Goal: Task Accomplishment & Management: Complete application form

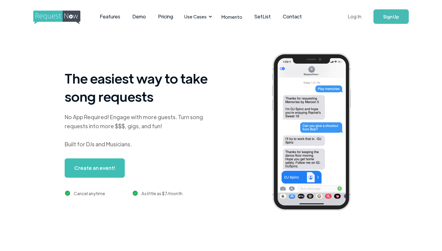
click at [356, 18] on link "Log In" at bounding box center [355, 16] width 26 height 21
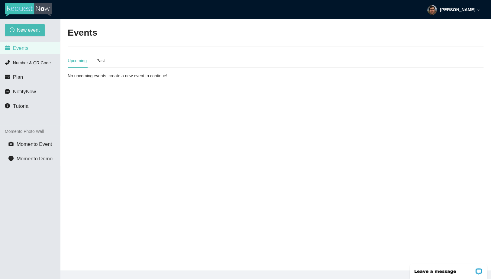
click at [446, 8] on strong "[PERSON_NAME]" at bounding box center [457, 9] width 35 height 5
click at [440, 22] on li "Profile" at bounding box center [456, 26] width 48 height 10
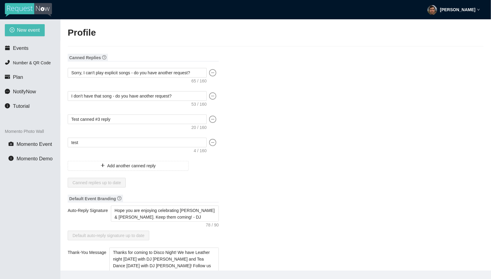
type input "DJ"
type input "Spinz"
type input "RequestNow"
type input "DJ"
type input "[EMAIL_ADDRESS][DOMAIN_NAME]"
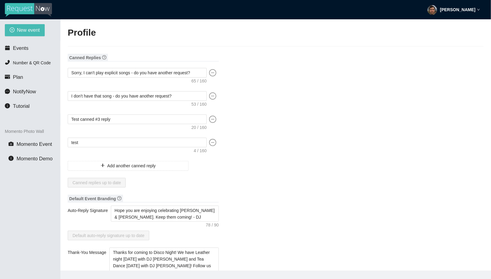
type input "[URL][DOMAIN_NAME]"
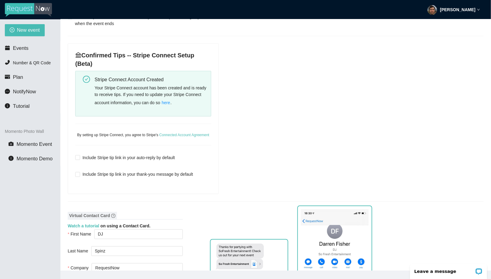
scroll to position [275, 0]
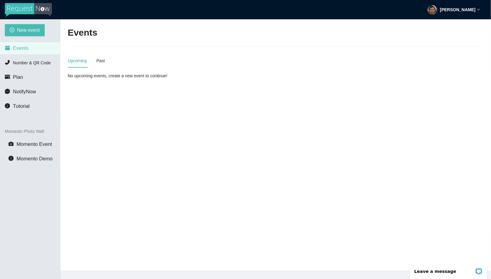
click at [97, 57] on div "Upcoming Past" at bounding box center [86, 61] width 37 height 14
click at [100, 60] on div "Past" at bounding box center [100, 60] width 8 height 7
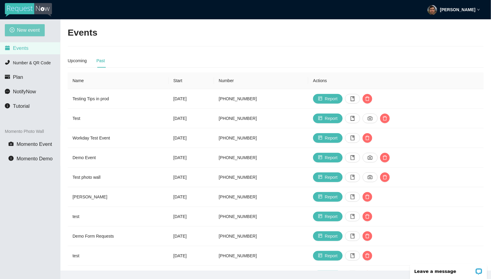
click at [27, 28] on span "New event" at bounding box center [28, 30] width 23 height 8
type textarea "[URL][DOMAIN_NAME]"
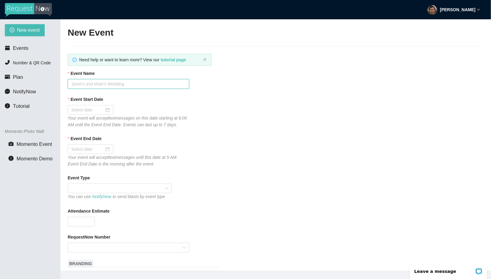
click at [137, 86] on input "Event Name" at bounding box center [128, 84] width 121 height 10
type input "test in prod day 2"
click at [100, 109] on div at bounding box center [90, 110] width 38 height 7
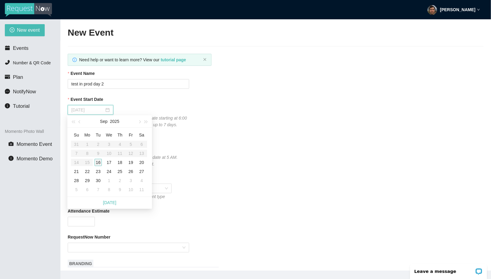
type input "[DATE]"
click at [98, 163] on div "16" at bounding box center [98, 162] width 7 height 7
type input "[DATE]"
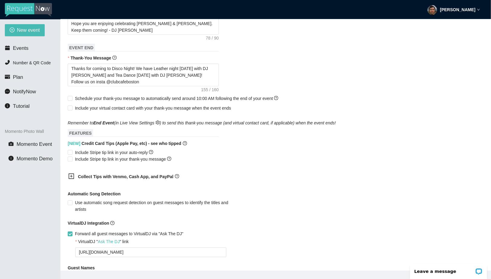
scroll to position [261, 0]
click at [88, 156] on span "Include Stripe tip link in your auto-reply" at bounding box center [114, 152] width 83 height 7
click at [72, 154] on input "Include Stripe tip link in your auto-reply" at bounding box center [70, 152] width 4 height 4
checkbox input "true"
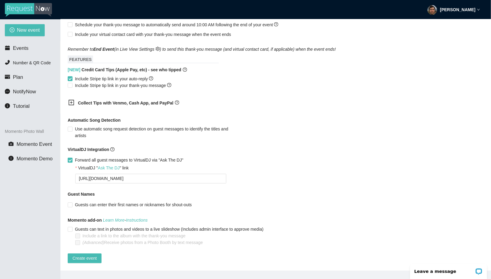
click at [75, 157] on span "Forward all guest messages to VirtualDJ via "Ask The DJ"" at bounding box center [129, 160] width 113 height 7
click at [72, 158] on input "Forward all guest messages to VirtualDJ via "Ask The DJ"" at bounding box center [70, 160] width 4 height 4
checkbox input "false"
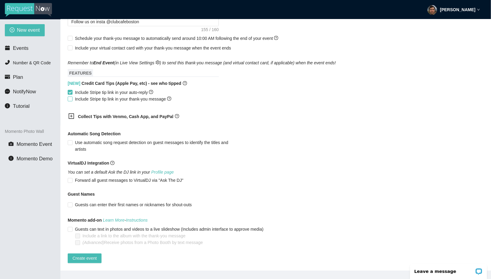
click at [76, 96] on span "Include Stripe tip link in your thank-you message" at bounding box center [123, 99] width 101 height 7
click at [72, 97] on input "Include Stripe tip link in your thank-you message" at bounding box center [70, 99] width 4 height 4
checkbox input "true"
click at [88, 255] on span "Create event" at bounding box center [85, 258] width 24 height 7
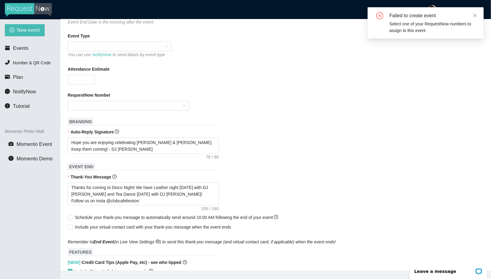
scroll to position [82, 0]
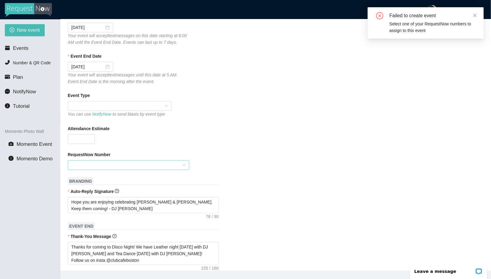
click at [112, 170] on div at bounding box center [128, 165] width 121 height 10
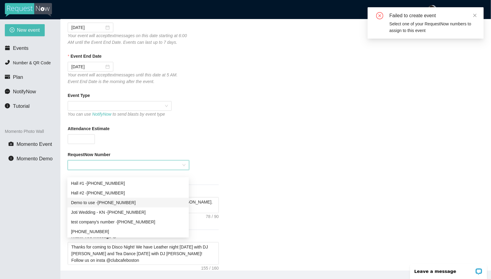
click at [118, 204] on div "Demo to use - [PHONE_NUMBER]" at bounding box center [128, 202] width 114 height 7
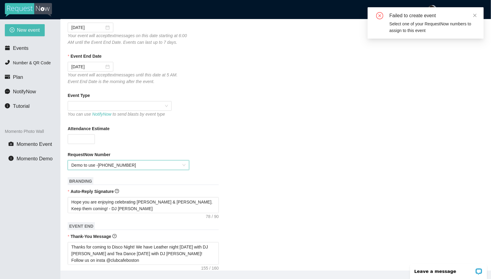
scroll to position [333, 0]
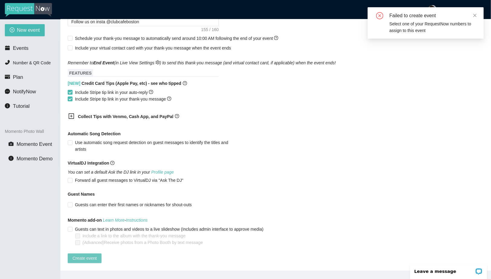
click at [81, 255] on span "Create event" at bounding box center [85, 258] width 24 height 7
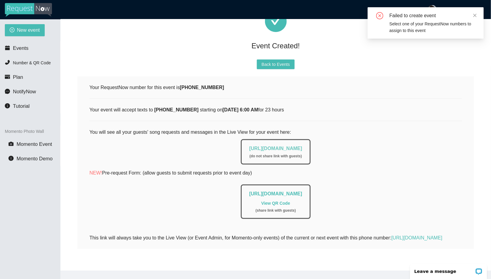
click at [262, 146] on link "[URL][DOMAIN_NAME]" at bounding box center [275, 148] width 53 height 5
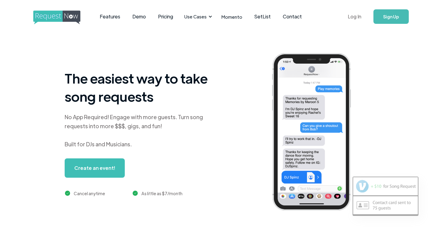
click at [356, 14] on link "Log In" at bounding box center [355, 16] width 26 height 21
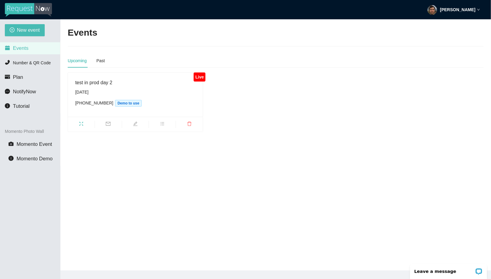
click at [81, 121] on span at bounding box center [81, 124] width 27 height 7
click at [83, 124] on icon "fullscreen" at bounding box center [81, 123] width 5 height 5
click at [134, 126] on span "edit" at bounding box center [135, 124] width 27 height 7
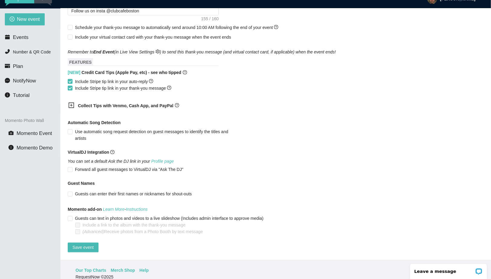
scroll to position [13, 0]
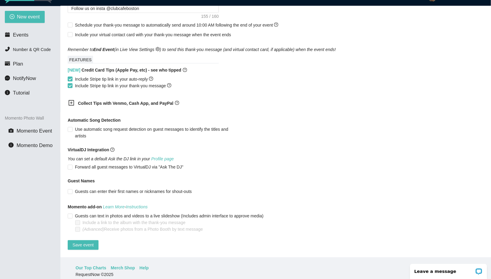
click at [111, 101] on b "Collect Tips with Venmo, Cash App, and PayPal" at bounding box center [125, 103] width 95 height 5
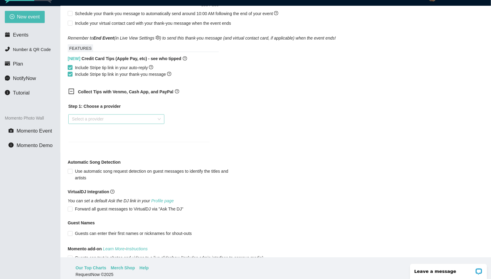
click at [105, 123] on input "search" at bounding box center [114, 119] width 85 height 9
click at [98, 149] on div "Venmo" at bounding box center [116, 147] width 89 height 7
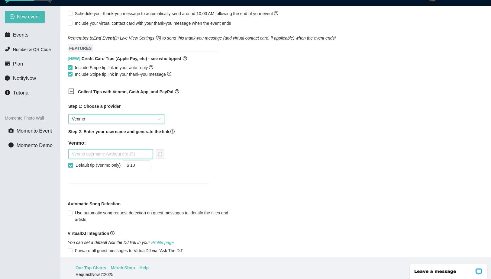
click at [101, 159] on input "text" at bounding box center [110, 155] width 85 height 10
type input "mauerbac"
click at [166, 159] on div "Step 1: Choose a provider Venmo Step 2: Enter your username and generate the li…" at bounding box center [138, 139] width 141 height 73
click at [163, 157] on span "reload" at bounding box center [160, 154] width 8 height 5
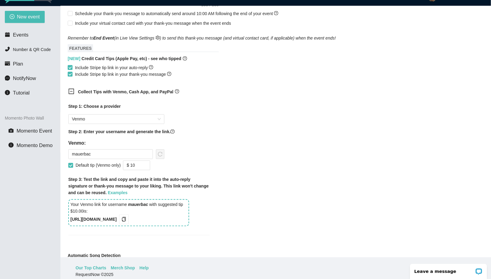
scroll to position [377, 0]
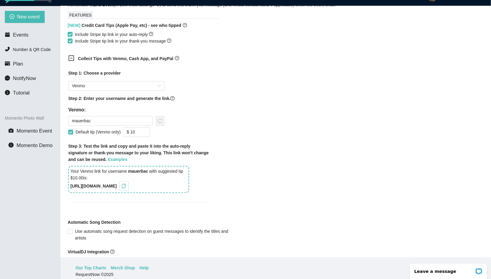
click at [126, 189] on icon "copy" at bounding box center [123, 186] width 5 height 5
click at [132, 124] on input "mauerbac" at bounding box center [110, 121] width 85 height 10
click at [133, 125] on input "mauerbac" at bounding box center [110, 121] width 85 height 10
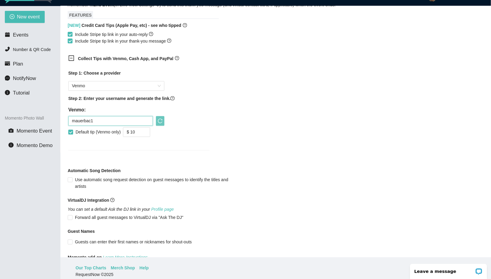
type input "mauerbac1"
click at [160, 124] on icon "reload" at bounding box center [160, 121] width 5 height 5
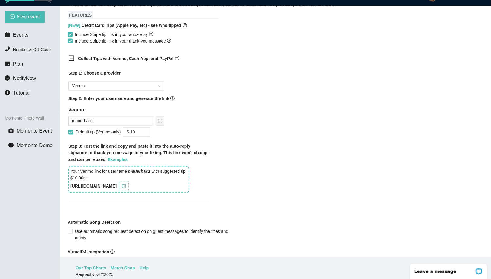
click at [127, 189] on span "copy" at bounding box center [124, 186] width 7 height 5
click at [114, 126] on input "mauerbac1" at bounding box center [110, 121] width 85 height 10
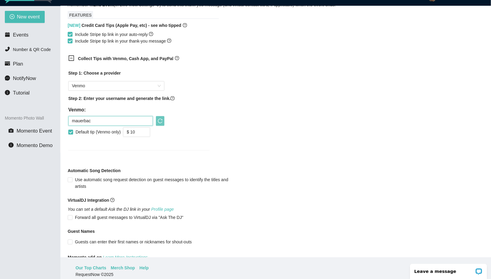
type input "mauerbac"
click at [156, 126] on button "button" at bounding box center [160, 121] width 8 height 10
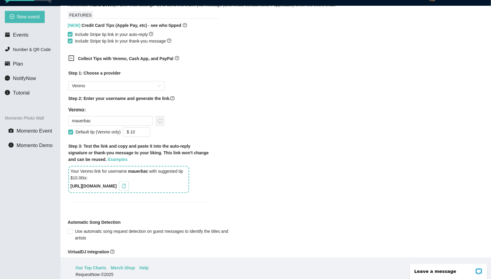
click at [127, 189] on span "copy" at bounding box center [124, 186] width 7 height 5
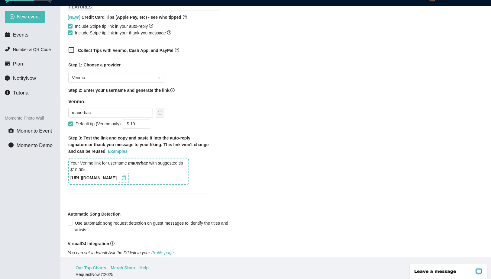
scroll to position [383, 0]
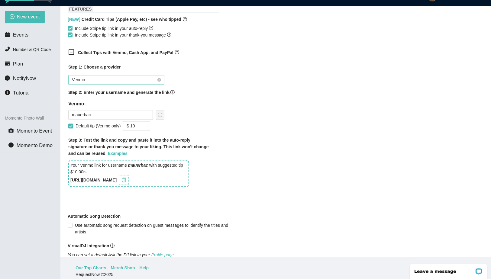
click at [114, 84] on span "Venmo" at bounding box center [116, 80] width 89 height 9
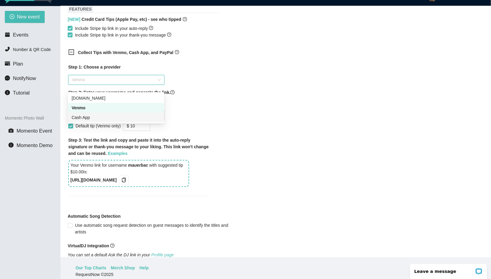
click at [104, 113] on div "Cash App" at bounding box center [116, 118] width 96 height 10
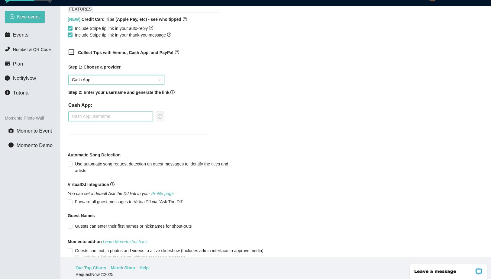
click at [99, 121] on input "text" at bounding box center [110, 117] width 85 height 10
type input "mauerbac"
click at [153, 119] on div "mauerbac" at bounding box center [116, 117] width 96 height 10
click at [161, 119] on icon "reload" at bounding box center [160, 116] width 5 height 5
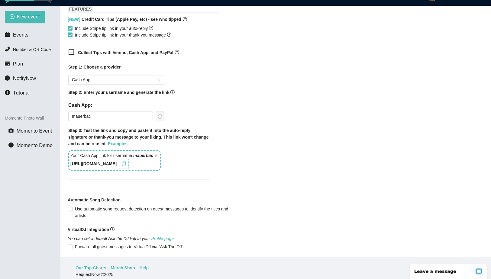
click at [126, 166] on icon "copy" at bounding box center [124, 164] width 4 height 5
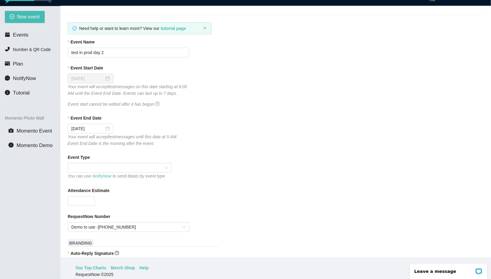
scroll to position [0, 0]
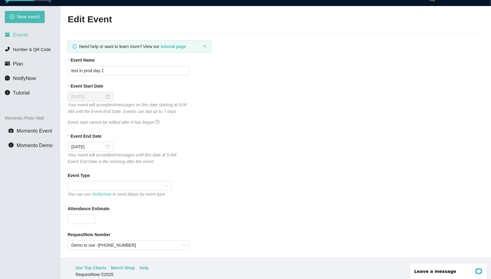
click at [15, 34] on span "Events" at bounding box center [20, 35] width 15 height 6
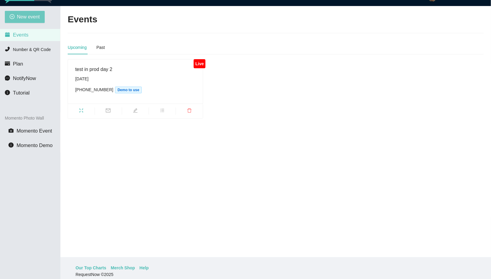
click at [24, 18] on span "New event" at bounding box center [28, 17] width 23 height 8
type textarea "[URL][DOMAIN_NAME]"
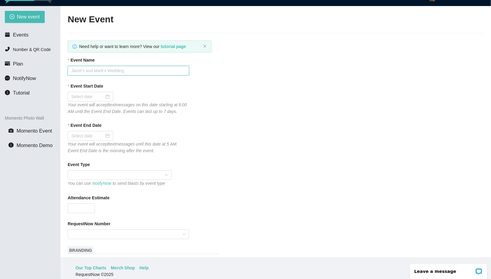
click at [107, 72] on input "Event Name" at bounding box center [128, 71] width 121 height 10
type input "Testing Apple Pay"
click at [101, 96] on div at bounding box center [90, 96] width 38 height 7
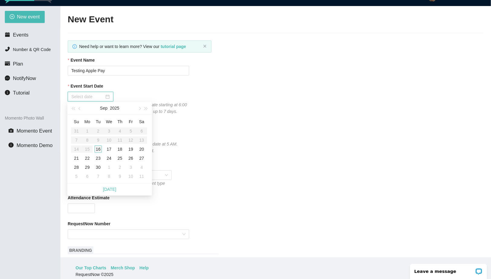
type input "[DATE]"
click at [98, 150] on div "16" at bounding box center [98, 149] width 7 height 7
type input "[DATE]"
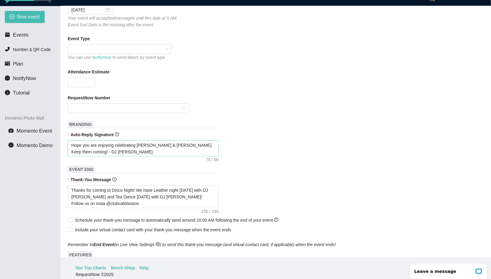
scroll to position [136, 0]
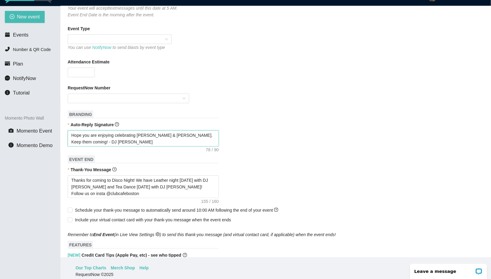
click at [118, 147] on textarea "Hope you are enjoying celebrating [PERSON_NAME] & [PERSON_NAME]. Keep them comi…" at bounding box center [143, 139] width 151 height 16
drag, startPoint x: 118, startPoint y: 149, endPoint x: 48, endPoint y: 127, distance: 73.2
click at [48, 127] on section "New event Events Number & QR Code Plan NotifyNow Tutorial Momento Photo Wall Mo…" at bounding box center [245, 145] width 491 height 279
type textarea "H"
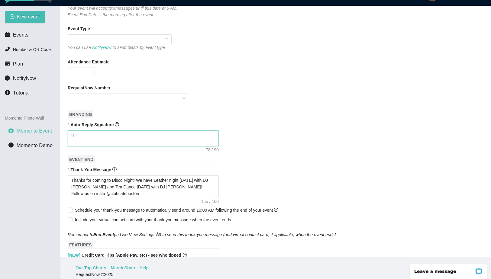
type textarea "Ho"
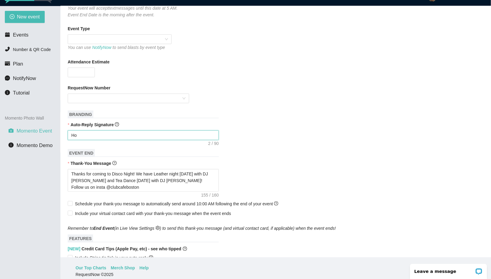
type textarea "Hop"
type textarea "Hope"
type textarea "Hope y"
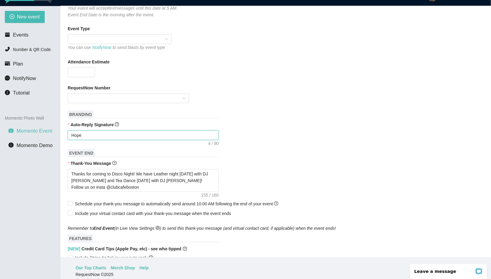
type textarea "Hope y"
type textarea "Hope yo"
type textarea "Hope you"
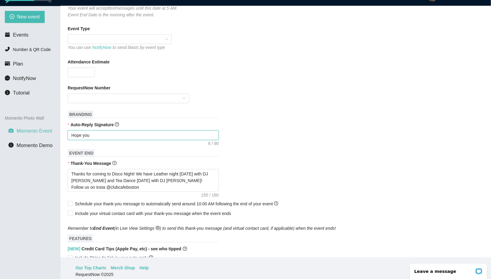
type textarea "Hope you"
type textarea "Hope you a"
type textarea "Hope you ar"
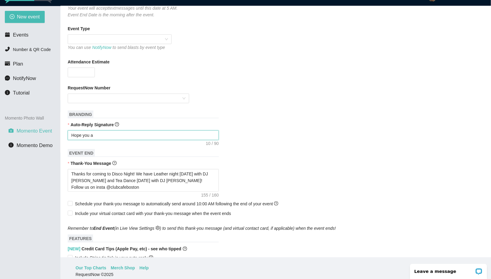
type textarea "Hope you ar"
type textarea "Hope you are"
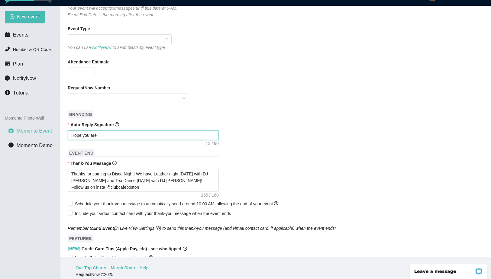
type textarea "Hope you are h"
type textarea "Hope you are ha"
type textarea "Hope you are hav"
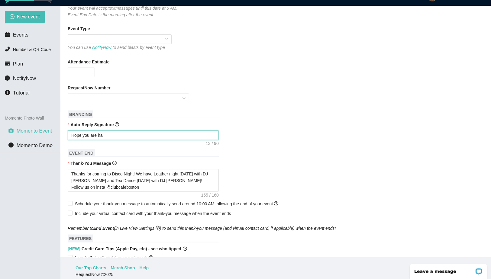
type textarea "Hope you are hav"
type textarea "Hope you are havi"
type textarea "Hope you are havin"
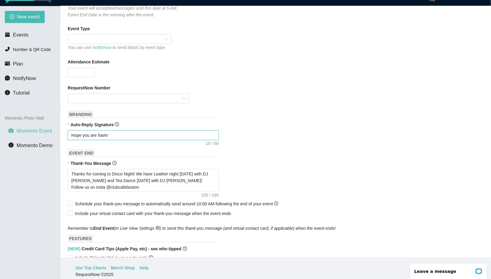
type textarea "Hope you are having"
type textarea "E"
type textarea "En"
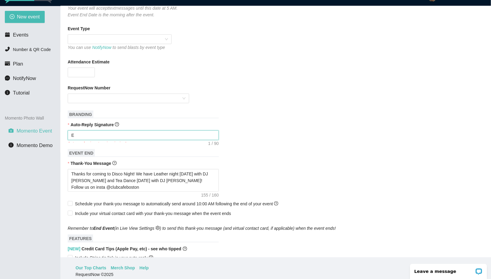
type textarea "En"
type textarea "E"
type textarea "Enjoy celebrating Janet & Mark! - DJ Christopher"
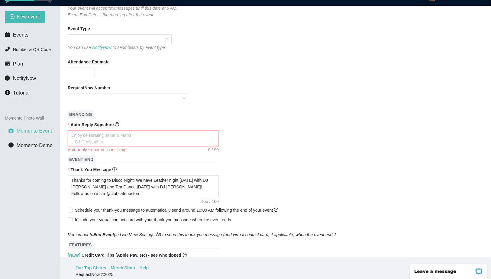
type textarea "H"
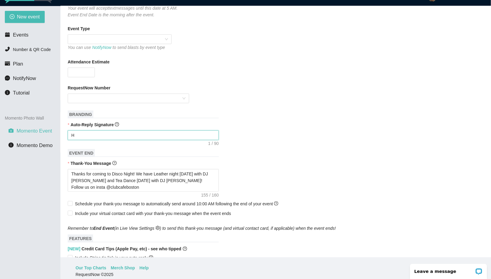
type textarea "Ha"
type textarea "Hap"
type textarea "Happ"
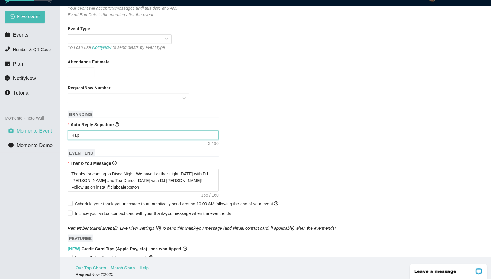
type textarea "Happ"
type textarea "Happy"
type textarea "Happy F"
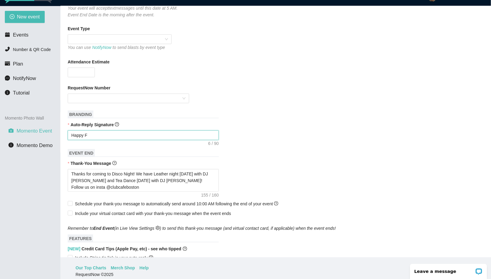
type textarea "Happy Fr"
type textarea "Happy Fri"
type textarea "Happy Frid"
type textarea "Happy Frida"
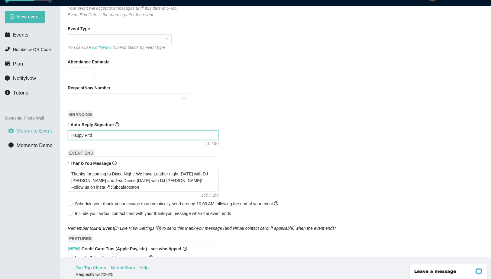
type textarea "Happy Frida"
type textarea "Happy Friday"
type textarea "Happy Friday!"
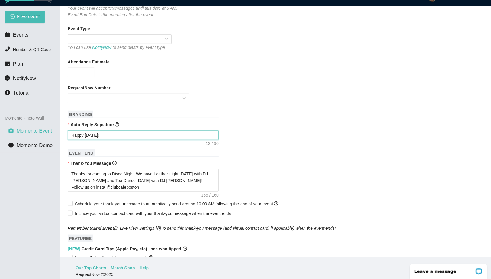
type textarea "Happy Friday!!"
type textarea "Happy Friday!! H"
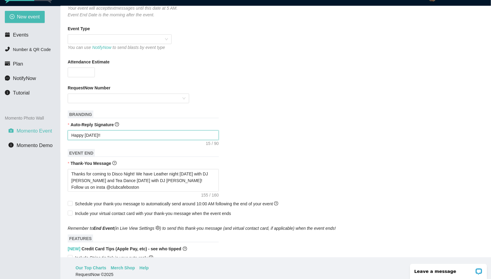
type textarea "Happy Friday!! H"
type textarea "Happy Friday!! Ho"
type textarea "Happy Friday!! Hop"
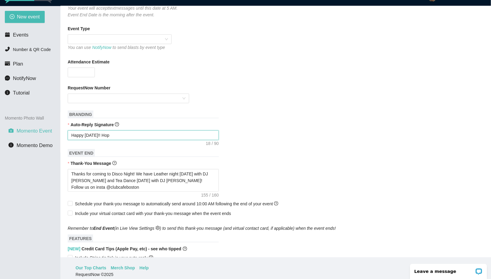
type textarea "Happy Friday!! Hope"
type textarea "Happy Friday!! Hope y"
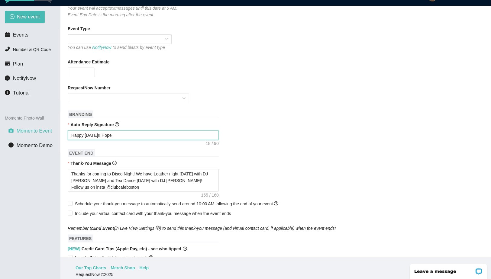
type textarea "Happy Friday!! Hope y"
type textarea "Happy Friday!! Hope yo"
type textarea "Happy Friday!! Hope you"
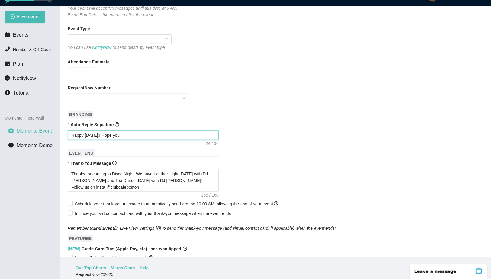
type textarea "Happy Friday!! Hope you a"
type textarea "Happy Friday!! Hope you ar"
type textarea "Happy Friday!! Hope you are"
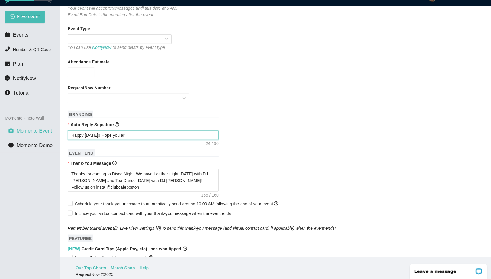
type textarea "Happy Friday!! Hope you are"
type textarea "Happy Friday!! Hope you are e"
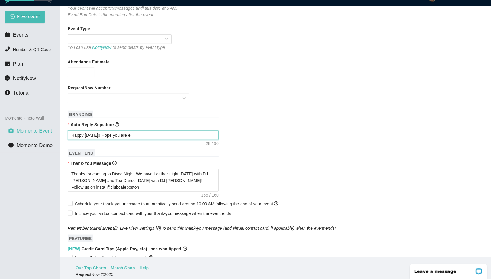
type textarea "Happy Friday!! Hope you are en"
type textarea "Happy Friday!! Hope you are enj"
type textarea "Happy Friday!! Hope you are enjo"
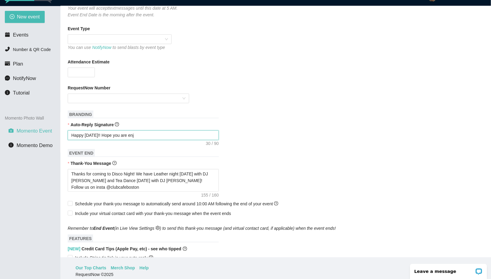
type textarea "Happy Friday!! Hope you are enjo"
type textarea "Happy Friday!! Hope you are enjoy"
type textarea "Happy Friday!! Hope you are enjoyi"
type textarea "Happy Friday!! Hope you are enjoyin"
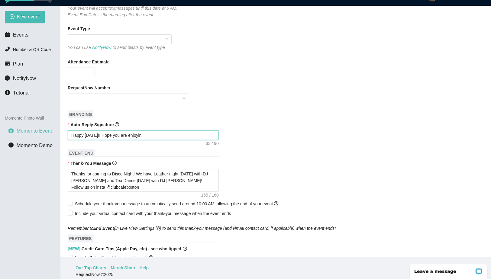
type textarea "Happy Friday!! Hope you are enjoying"
type textarea "Happy Friday!! Hope you are enjoying t"
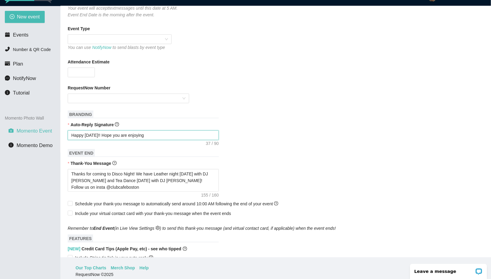
type textarea "Happy Friday!! Hope you are enjoying t"
type textarea "Happy Friday!! Hope you are enjoying th"
type textarea "Happy Friday!! Hope you are enjoying the"
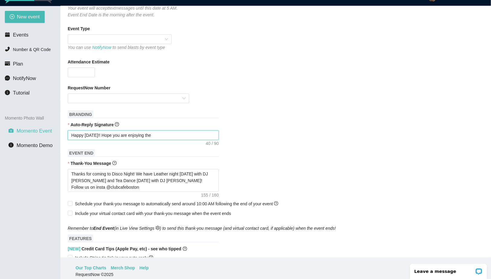
type textarea "Happy Friday!! Hope you are enjoying th"
type textarea "Happy Friday!! Hope you are enjoying t"
type textarea "Happy Friday!! Hope you are enjoying"
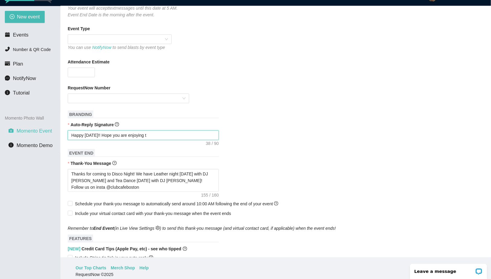
type textarea "Happy Friday!! Hope you are enjoying"
type textarea "Happy Friday!! Hope you are enjoying D"
type textarea "Happy Friday!! Hope you are enjoying Du"
type textarea "Happy Friday!! Hope you are enjoying Dus"
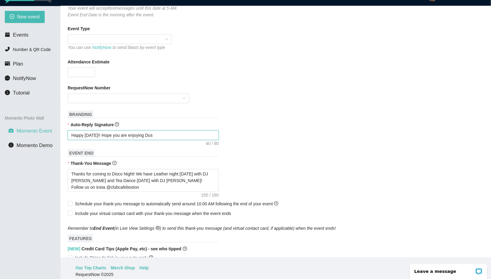
type textarea "Happy Friday!! Hope you are enjoying Dust"
type textarea "Happy Friday!! Hope you are enjoying Dusty"
type textarea "Happy Friday!! Hope you are enjoying Dusty'"
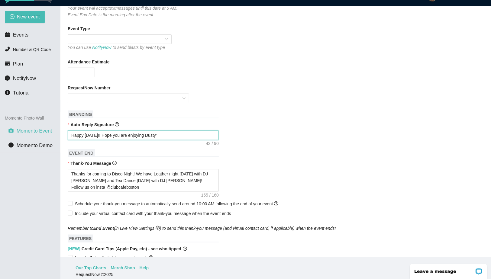
type textarea "Happy Friday!! Hope you are enjoying Dusty's"
type textarea "Happy Friday!! Hope you are enjoying Dusty's T"
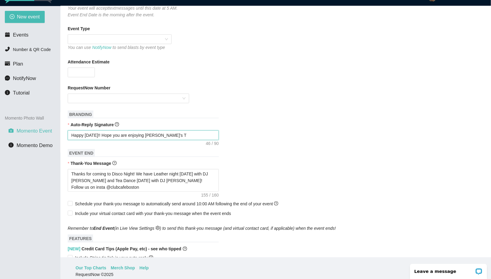
type textarea "Happy Friday!! Hope you are enjoying Dusty's Ta"
type textarea "Happy Friday!! Hope you are enjoying Dusty's Tav"
type textarea "Happy Friday!! Hope you are enjoying Dusty's Tave"
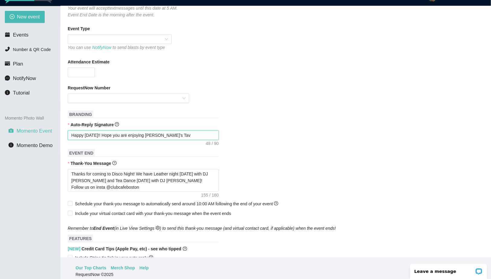
type textarea "Happy Friday!! Hope you are enjoying Dusty's Tave"
type textarea "Happy Friday!! Hope you are enjoying Dusty's Taver"
type textarea "Happy Friday!! Hope you are enjoying Dusty's Tavern"
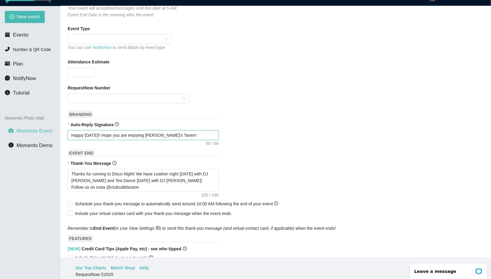
type textarea "Happy Friday!! Hope you are enjoying Dusty's Tavern"
type textarea "Happy Friday!! Hope you are enjoying Dusty's Tavern!"
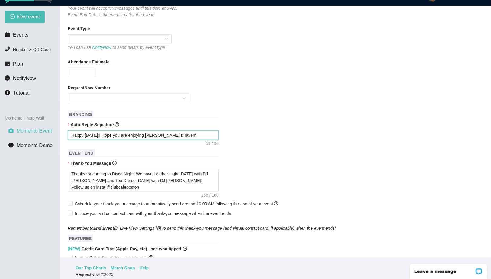
type textarea "Happy Friday!! Hope you are enjoying Dusty's Tavern!"
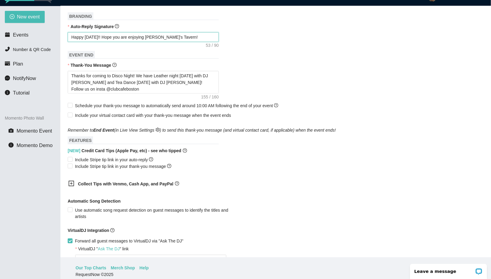
scroll to position [235, 0]
type textarea "Happy Friday!! Hope you are enjoying Dusty's Tavern!"
click at [99, 163] on span "Include Stripe tip link in your auto-reply" at bounding box center [114, 159] width 83 height 7
click at [72, 161] on input "Include Stripe tip link in your auto-reply" at bounding box center [70, 159] width 4 height 4
checkbox input "true"
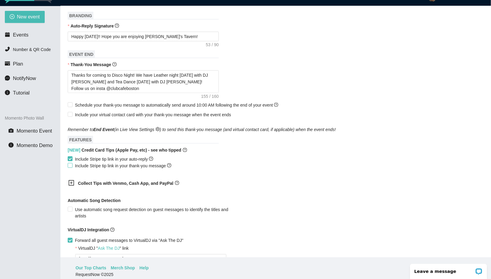
click at [98, 169] on span "Include Stripe tip link in your thank-you message" at bounding box center [123, 166] width 101 height 7
click at [72, 167] on input "Include Stripe tip link in your thank-you message" at bounding box center [70, 165] width 4 height 4
checkbox input "true"
click at [90, 218] on span "Use automatic song request detection on guest messages to identify the titles a…" at bounding box center [157, 212] width 169 height 13
click at [72, 211] on input "Use automatic song request detection on guest messages to identify the titles a…" at bounding box center [70, 209] width 4 height 4
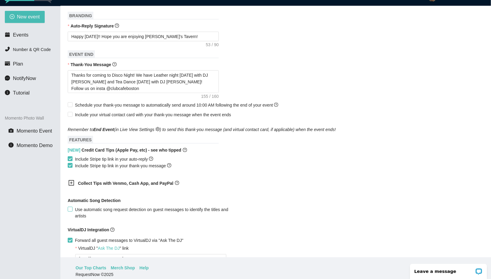
checkbox input "true"
click at [86, 244] on span "Forward all guest messages to VirtualDJ via "Ask The DJ"" at bounding box center [129, 240] width 113 height 7
click at [72, 242] on input "Forward all guest messages to VirtualDJ via "Ask The DJ"" at bounding box center [70, 240] width 4 height 4
checkbox input "false"
type textarea "[URL][DOMAIN_NAME]"
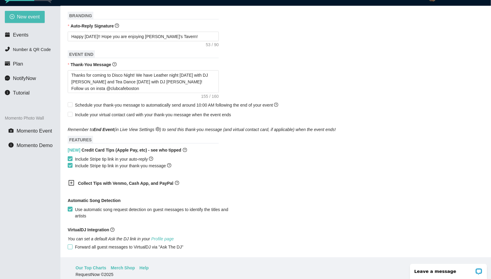
scroll to position [0, 0]
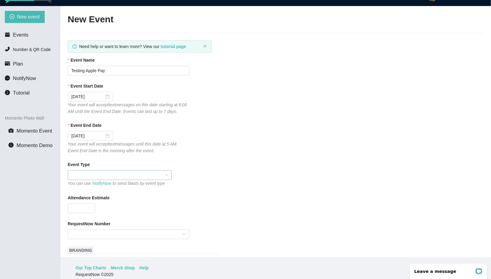
click at [94, 178] on span at bounding box center [119, 175] width 97 height 9
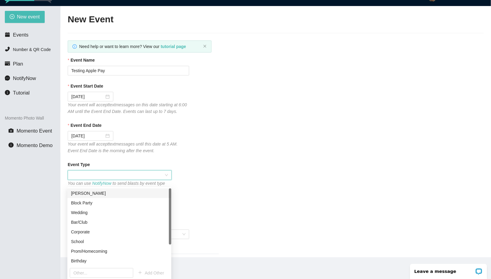
click at [163, 115] on div "Your event will accept text messages on this date starting at 6:00 AM until the…" at bounding box center [128, 108] width 121 height 13
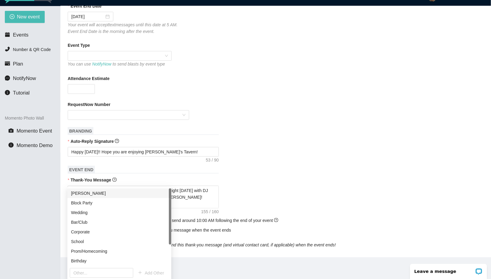
scroll to position [135, 0]
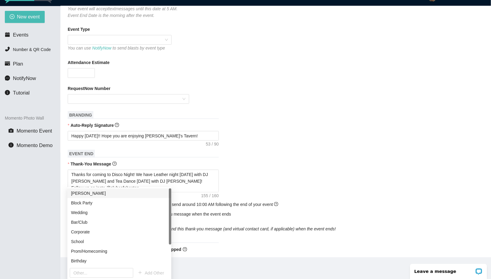
click at [224, 121] on form "Event Name Testing Apple Pay Event Start Date 09/16/2025 Your event will accept…" at bounding box center [276, 175] width 416 height 508
click at [135, 104] on input "RequestNow Number" at bounding box center [126, 99] width 110 height 9
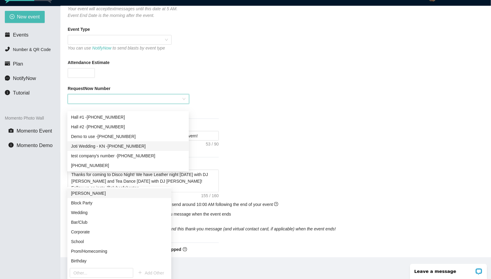
click at [122, 146] on div "Joti Wedding - KN - (236) 716-2027" at bounding box center [128, 146] width 114 height 7
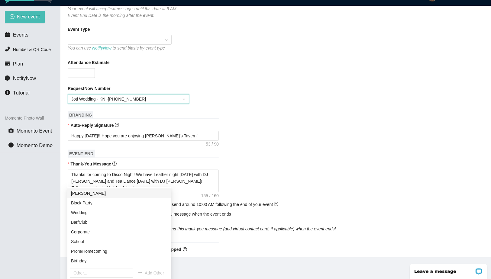
scroll to position [326, 0]
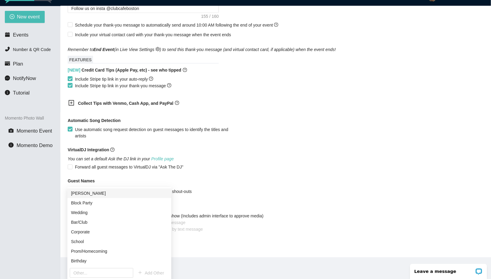
click at [213, 147] on div "VirtualDJ Integration" at bounding box center [276, 151] width 416 height 9
click at [84, 200] on div "Block Party" at bounding box center [119, 203] width 97 height 7
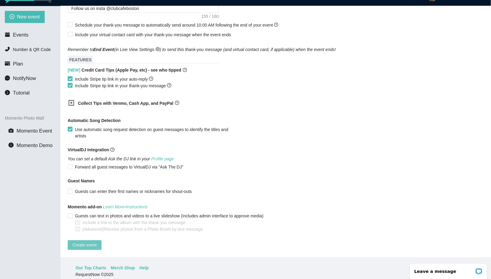
click at [88, 242] on span "Create event" at bounding box center [85, 245] width 24 height 7
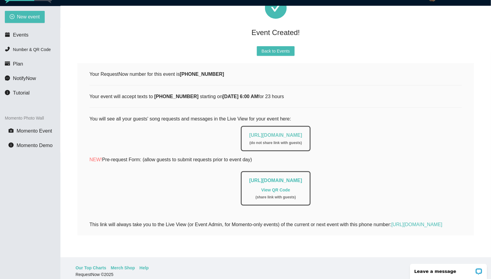
click at [249, 133] on link "https://app.requestnow.io/live/rdvamwr" at bounding box center [275, 135] width 53 height 5
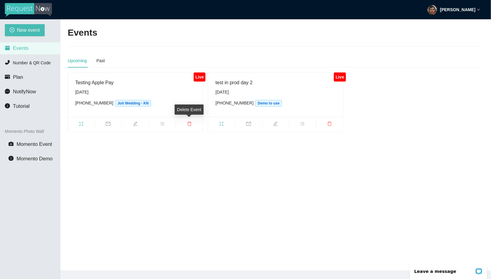
click at [186, 125] on span "delete" at bounding box center [189, 124] width 27 height 7
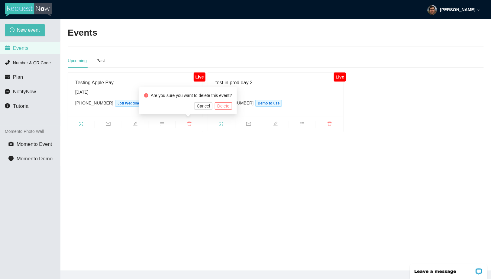
click at [116, 88] on div "Testing Apple Pay Tuesday, September 16th (236) 716-2027 Joti Wedding - KN" at bounding box center [135, 95] width 120 height 32
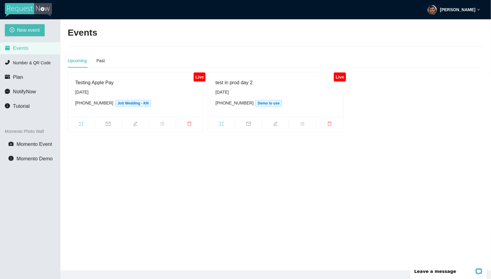
click at [134, 129] on ul at bounding box center [135, 124] width 135 height 15
click at [135, 124] on icon "edit" at bounding box center [135, 123] width 4 height 4
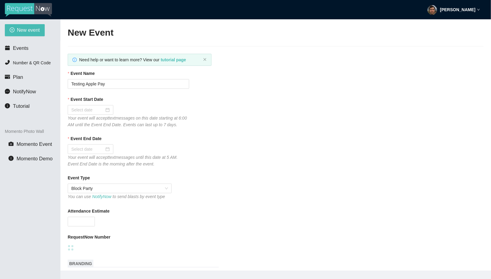
type textarea "[URL][DOMAIN_NAME]"
type input "[DATE]"
type textarea "Happy Friday!! Hope you are enjoying Dusty's Tavern!"
checkbox input "true"
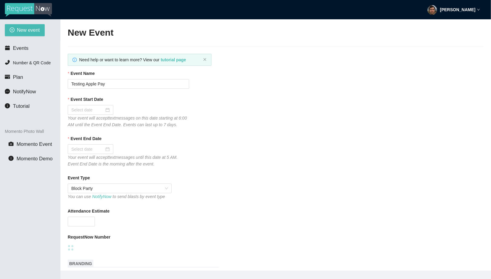
checkbox input "true"
checkbox input "false"
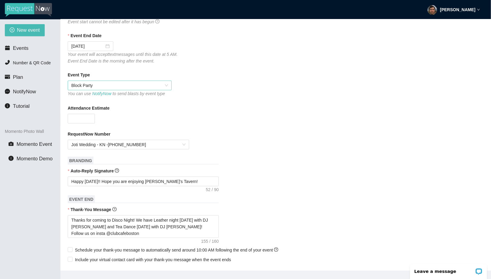
scroll to position [162, 0]
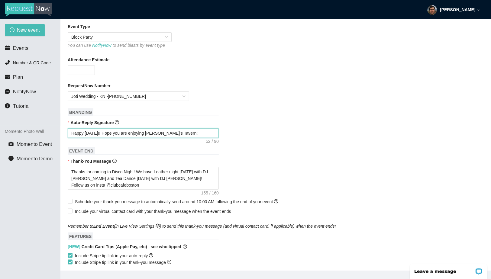
click at [116, 135] on textarea "Happy Friday!! Hope you are enjoying Dusty's Tavern!" at bounding box center [143, 133] width 151 height 10
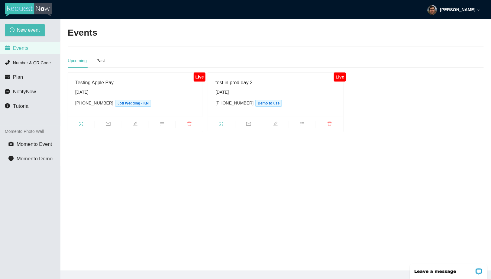
click at [191, 123] on icon "delete" at bounding box center [189, 123] width 5 height 5
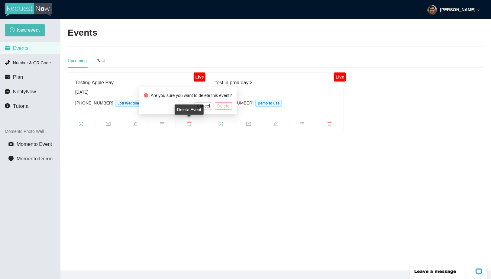
click at [229, 104] on span "Delete" at bounding box center [223, 106] width 12 height 7
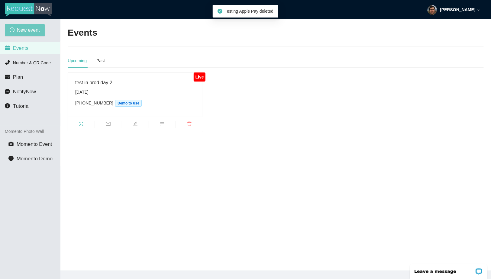
click at [27, 32] on span "New event" at bounding box center [28, 30] width 23 height 8
type textarea "[URL][DOMAIN_NAME]"
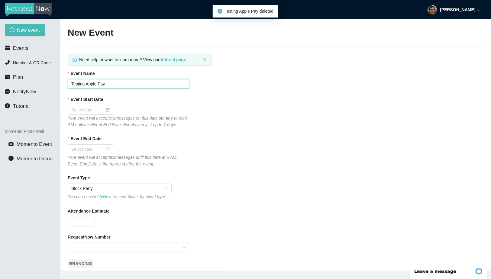
click at [109, 87] on input "Testing Apple Pay" at bounding box center [128, 84] width 121 height 10
click at [102, 110] on div at bounding box center [90, 110] width 38 height 7
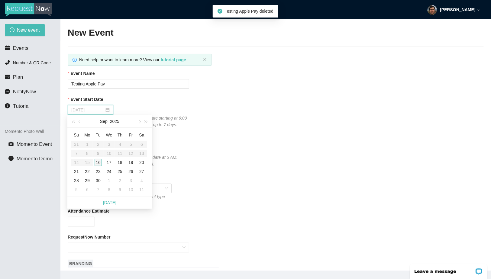
type input "[DATE]"
click at [99, 161] on div "16" at bounding box center [98, 162] width 7 height 7
type input "[DATE]"
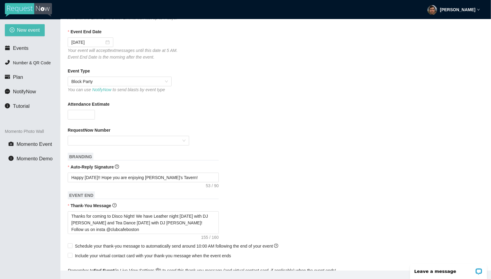
scroll to position [107, 0]
click at [125, 182] on textarea "Happy Friday!! Hope you are enjoying Dusty's Tavern!" at bounding box center [143, 178] width 151 height 10
click at [128, 145] on input "RequestNow Number" at bounding box center [126, 140] width 110 height 9
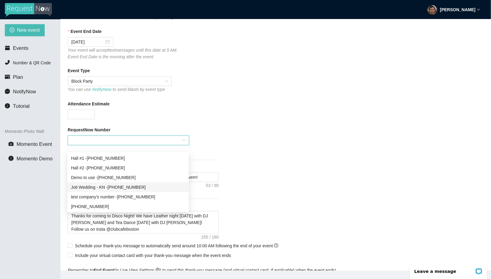
click at [121, 187] on div "Joti Wedding - KN - (236) 716-2027" at bounding box center [128, 187] width 114 height 7
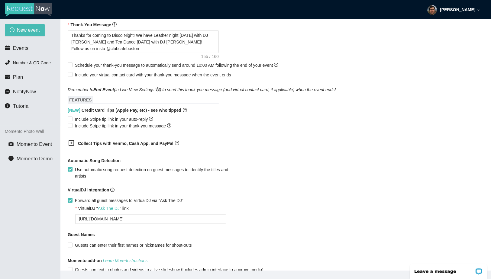
scroll to position [298, 0]
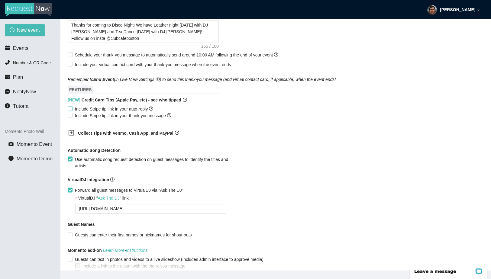
click at [109, 112] on span "Include Stripe tip link in your auto-reply" at bounding box center [114, 109] width 83 height 7
click at [72, 111] on input "Include Stripe tip link in your auto-reply" at bounding box center [70, 108] width 4 height 4
checkbox input "true"
click at [109, 119] on span "Include Stripe tip link in your thank-you message" at bounding box center [123, 115] width 101 height 7
click at [72, 117] on input "Include Stripe tip link in your thank-you message" at bounding box center [70, 115] width 4 height 4
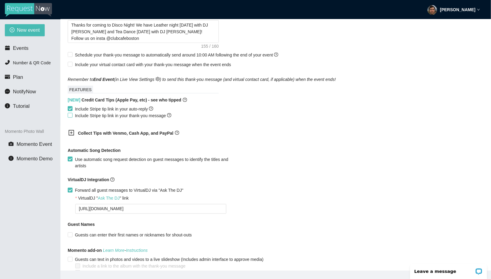
checkbox input "true"
click at [93, 201] on div "VirtualDJ " Ask The DJ " link" at bounding box center [103, 198] width 50 height 7
click at [93, 204] on textarea "[URL][DOMAIN_NAME]" at bounding box center [150, 209] width 151 height 10
click at [93, 194] on span "Forward all guest messages to VirtualDJ via "Ask The DJ"" at bounding box center [129, 190] width 113 height 7
click at [72, 192] on input "Forward all guest messages to VirtualDJ via "Ask The DJ"" at bounding box center [70, 190] width 4 height 4
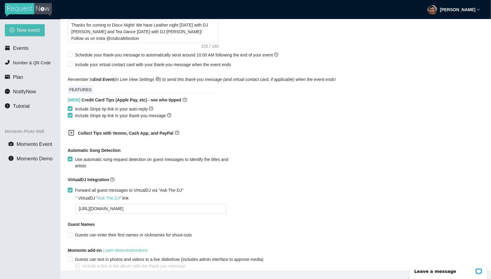
checkbox input "false"
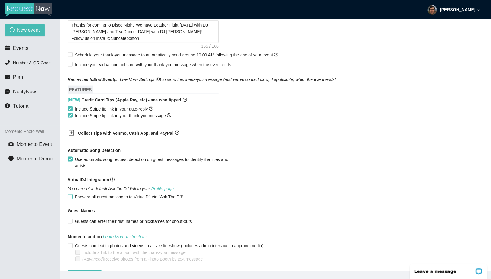
scroll to position [326, 0]
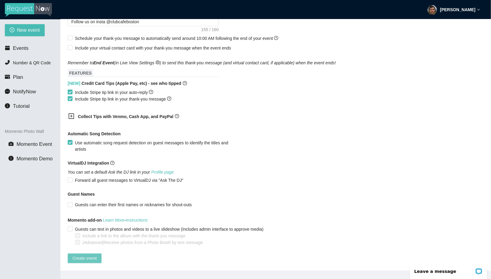
click at [80, 255] on span "Create event" at bounding box center [85, 258] width 24 height 7
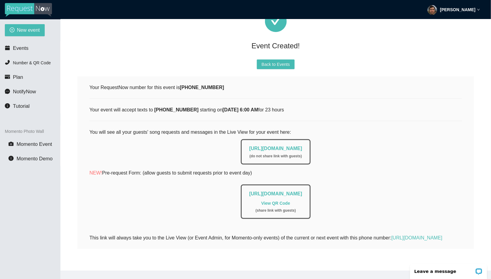
scroll to position [43, 0]
click at [287, 146] on link "https://app.requestnow.io/live/rmokbyr" at bounding box center [275, 148] width 53 height 5
